Goal: Task Accomplishment & Management: Complete application form

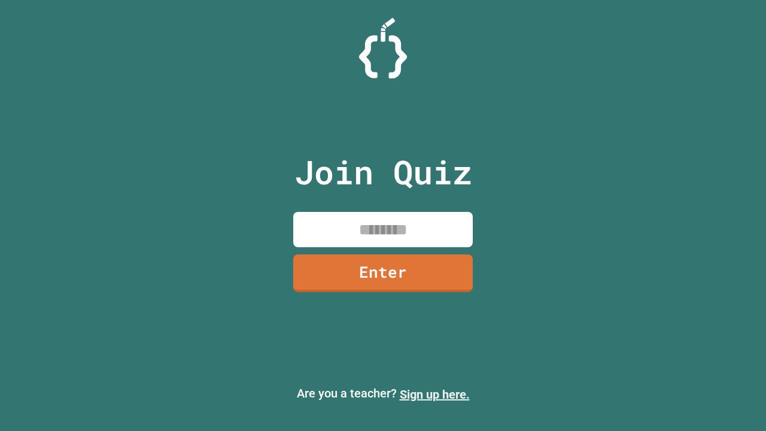
click at [434, 394] on link "Sign up here." at bounding box center [435, 394] width 70 height 14
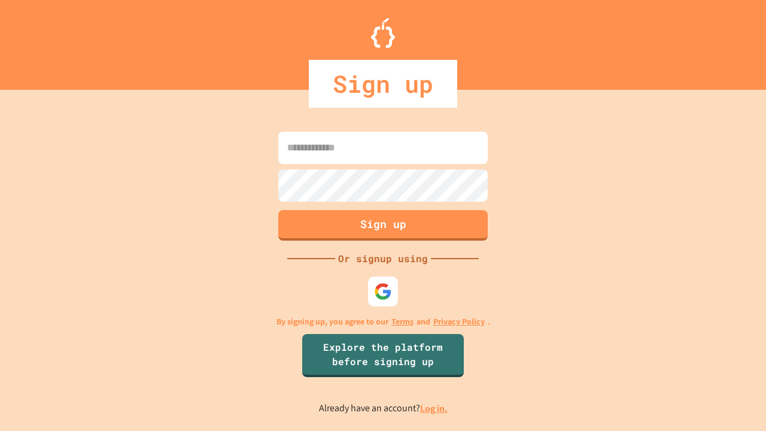
click at [434, 408] on link "Log in." at bounding box center [434, 408] width 28 height 13
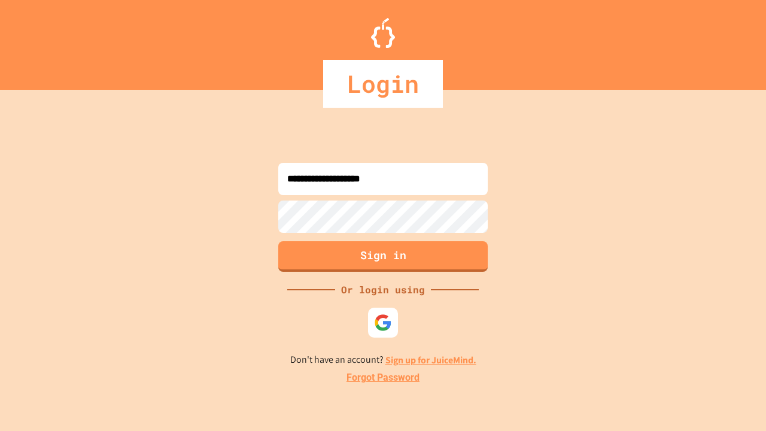
type input "**********"
